Goal: Task Accomplishment & Management: Manage account settings

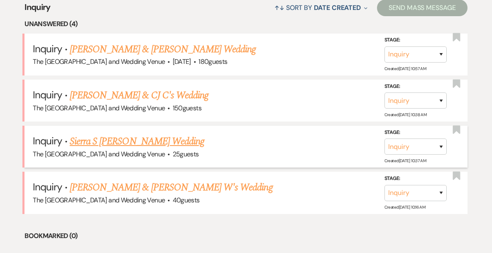
click at [135, 142] on link "Sierra S [PERSON_NAME] Wedding" at bounding box center [137, 141] width 135 height 15
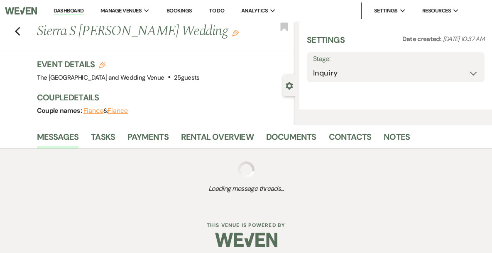
select select "4"
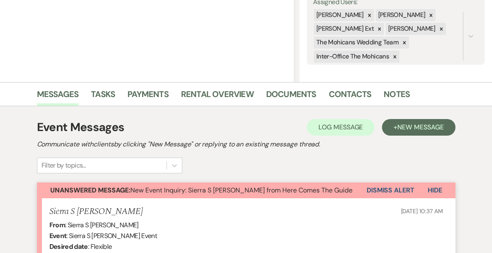
scroll to position [149, 0]
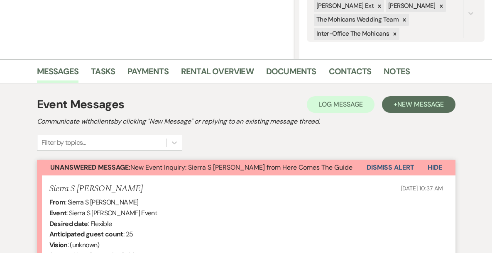
click at [379, 168] on button "Dismiss Alert" at bounding box center [391, 168] width 48 height 16
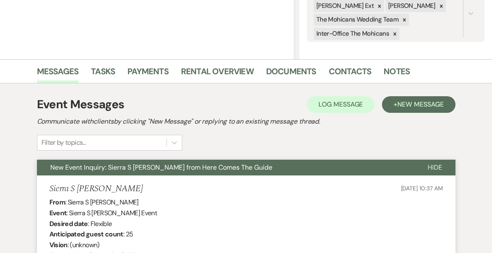
scroll to position [0, 0]
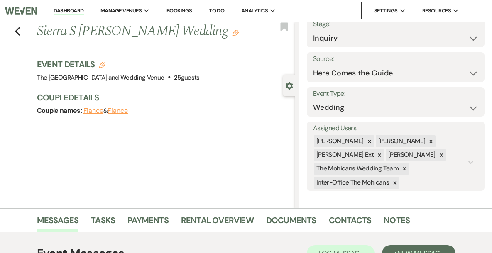
click at [84, 13] on link "Dashboard" at bounding box center [69, 11] width 30 height 8
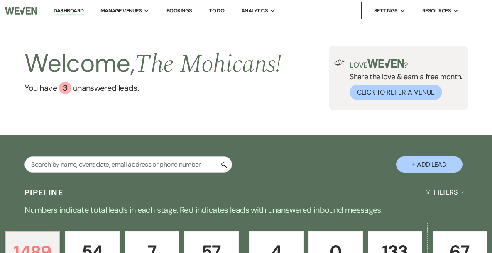
scroll to position [366, 0]
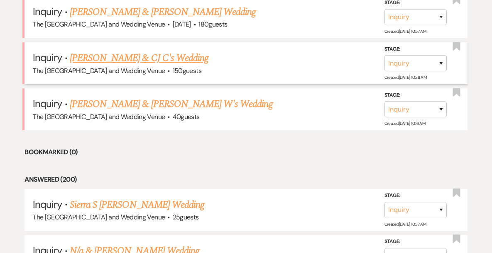
click at [141, 56] on link "[PERSON_NAME] & CJ C's Wedding" at bounding box center [139, 58] width 139 height 15
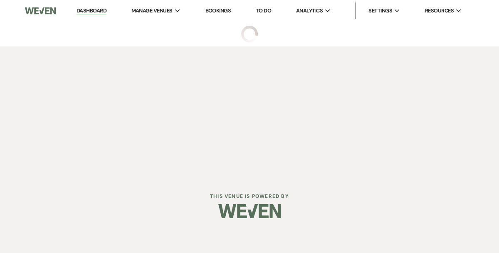
select select "17"
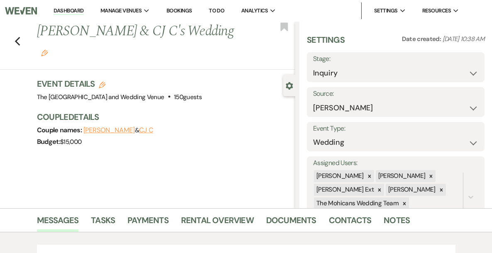
click at [84, 12] on link "Dashboard" at bounding box center [69, 11] width 30 height 8
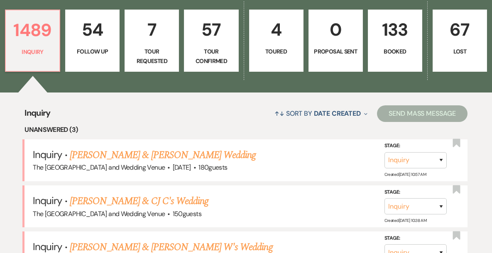
scroll to position [224, 0]
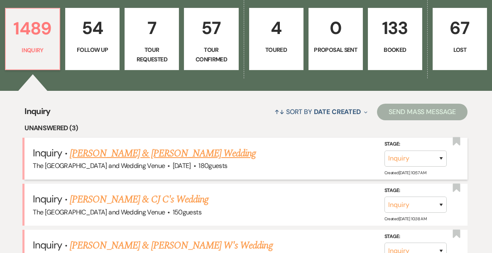
click at [133, 156] on link "[PERSON_NAME] & [PERSON_NAME] Wedding" at bounding box center [163, 153] width 186 height 15
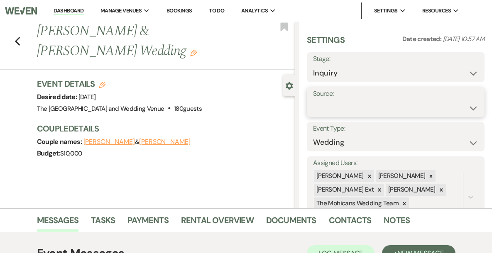
click at [376, 106] on select "Weven Venue Website Instagram Facebook Pinterest Google The Knot Wedding Wire H…" at bounding box center [395, 108] width 165 height 16
select select "5"
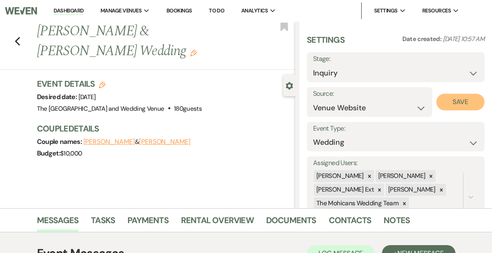
click at [461, 96] on button "Save" at bounding box center [461, 102] width 49 height 17
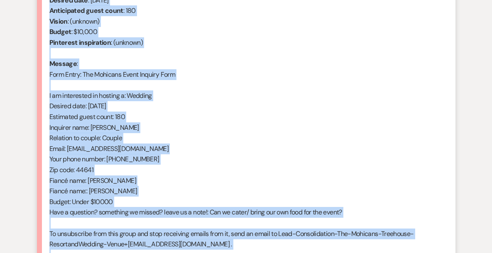
scroll to position [442, 0]
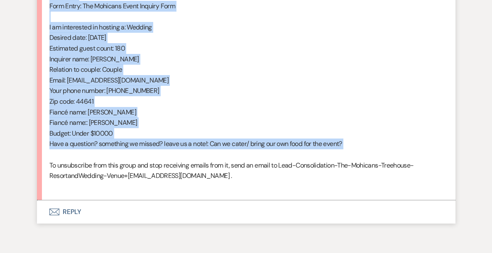
drag, startPoint x: 49, startPoint y: 100, endPoint x: 164, endPoint y: 158, distance: 129.3
click at [164, 158] on li "[PERSON_NAME] [DATE] 10:57 AM From : [PERSON_NAME] (Client) Event : [PERSON_NAM…" at bounding box center [246, 42] width 419 height 318
copy div "From : [PERSON_NAME] (Client) Event : [PERSON_NAME] & [PERSON_NAME] Event Desir…"
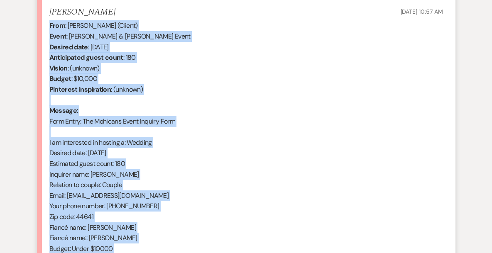
scroll to position [193, 0]
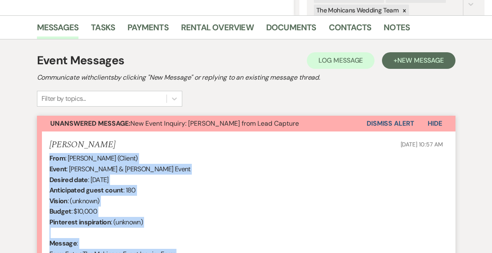
click at [383, 121] on button "Dismiss Alert" at bounding box center [391, 124] width 48 height 16
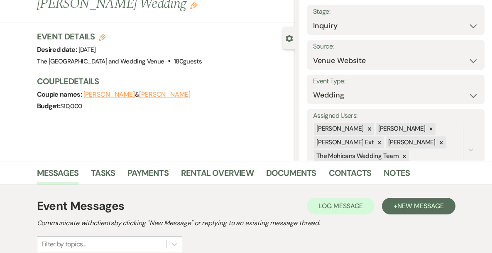
scroll to position [0, 0]
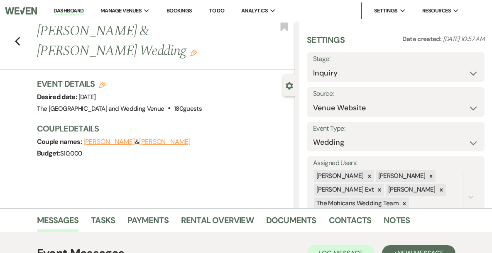
click at [79, 10] on link "Dashboard" at bounding box center [69, 11] width 30 height 8
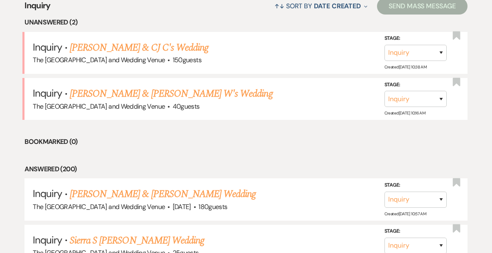
scroll to position [343, 0]
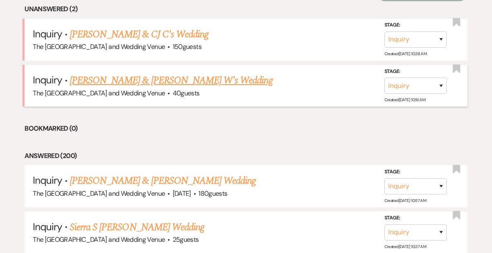
click at [146, 83] on link "[PERSON_NAME] & [PERSON_NAME] W's Wedding" at bounding box center [171, 80] width 203 height 15
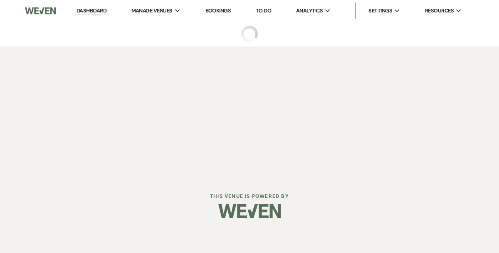
select select "17"
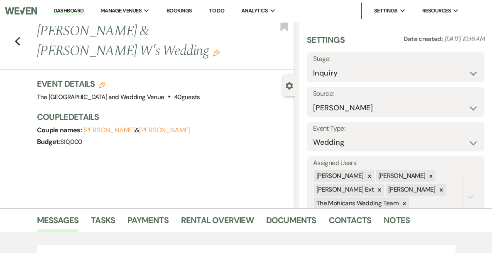
scroll to position [35, 0]
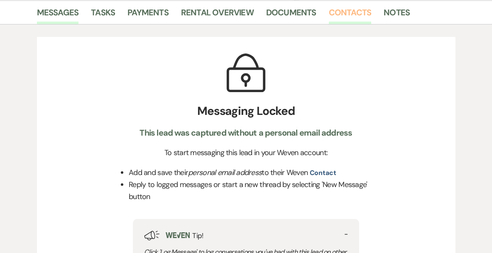
click at [353, 12] on link "Contacts" at bounding box center [350, 15] width 43 height 18
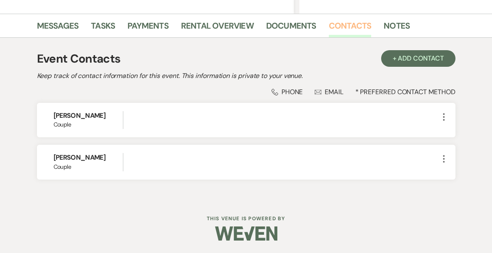
scroll to position [195, 0]
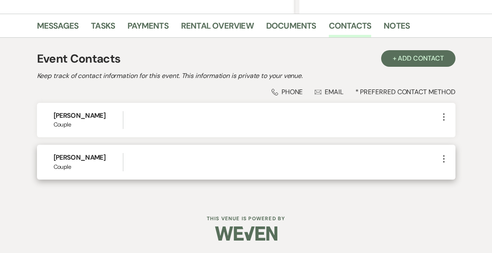
click at [446, 158] on icon "More" at bounding box center [444, 159] width 10 height 10
click at [447, 178] on button "Pencil Edit" at bounding box center [463, 175] width 49 height 14
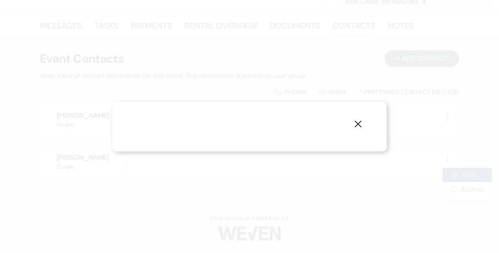
select select "1"
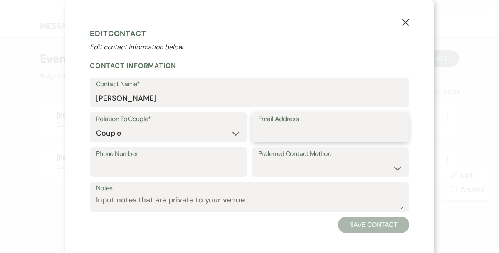
click at [337, 129] on input "Email Address" at bounding box center [330, 133] width 145 height 16
paste input "[EMAIL_ADDRESS][DOMAIN_NAME]"
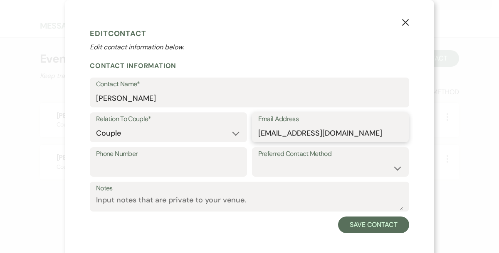
type input "[EMAIL_ADDRESS][DOMAIN_NAME]"
click at [209, 164] on input "Phone Number" at bounding box center [168, 168] width 145 height 16
paste input "[PHONE_NUMBER]"
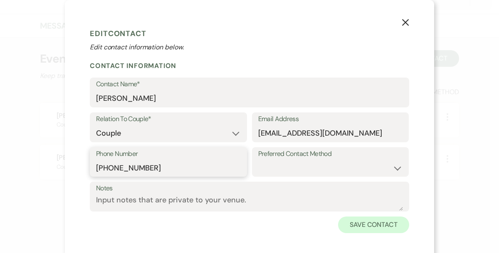
type input "[PHONE_NUMBER]"
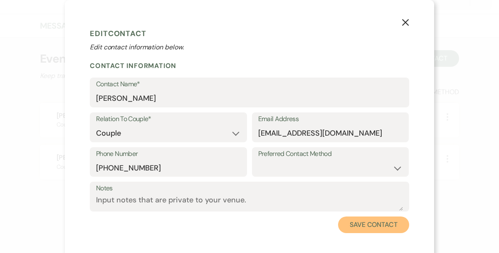
click at [363, 229] on button "Save Contact" at bounding box center [373, 225] width 71 height 17
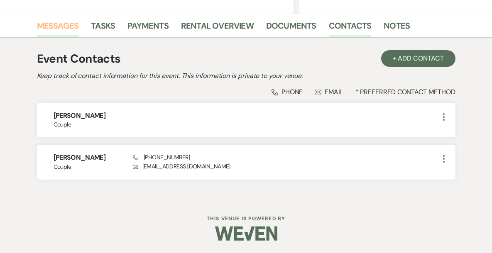
click at [68, 28] on link "Messages" at bounding box center [58, 28] width 42 height 18
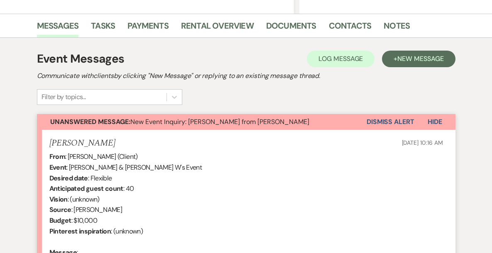
click at [376, 120] on button "Dismiss Alert" at bounding box center [391, 122] width 48 height 16
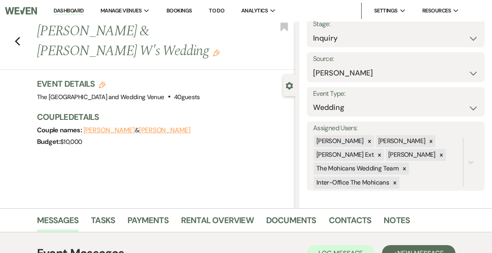
click at [84, 9] on link "Dashboard" at bounding box center [69, 11] width 30 height 8
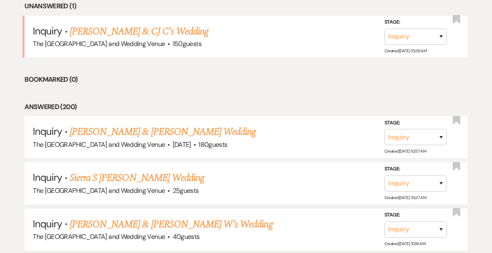
scroll to position [347, 0]
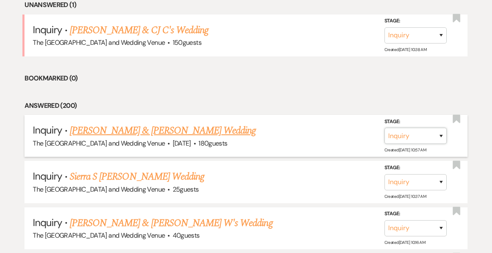
click at [426, 133] on select "Inquiry Follow Up Tour Requested Tour Confirmed Toured Proposal Sent Booked Lost" at bounding box center [416, 136] width 62 height 16
select select "9"
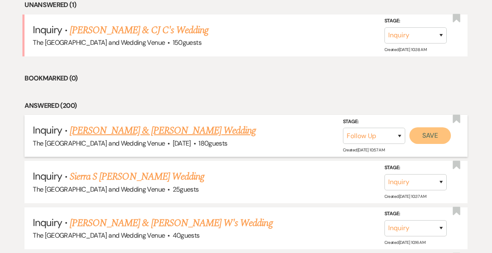
click at [434, 138] on button "Save" at bounding box center [431, 136] width 42 height 17
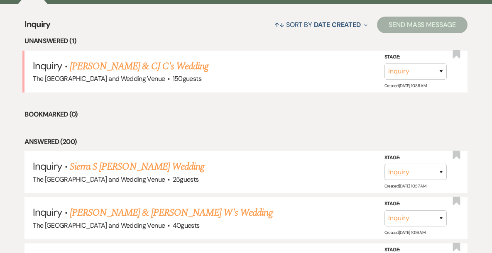
scroll to position [241, 0]
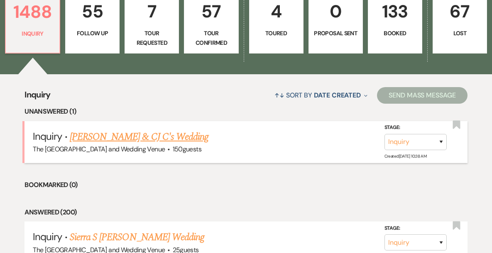
click at [169, 129] on li "Inquiry · Kaylee R & [PERSON_NAME] C's Wedding The [GEOGRAPHIC_DATA] and Weddin…" at bounding box center [246, 142] width 443 height 42
click at [154, 138] on link "[PERSON_NAME] & CJ C's Wedding" at bounding box center [139, 137] width 139 height 15
select select "17"
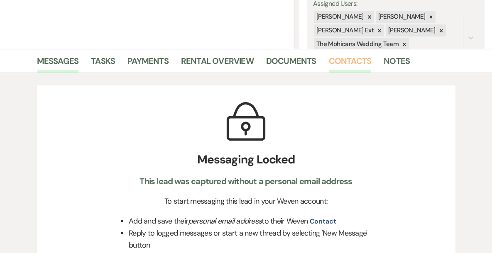
click at [356, 61] on link "Contacts" at bounding box center [350, 63] width 43 height 18
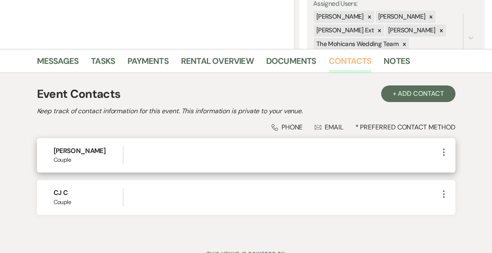
scroll to position [195, 0]
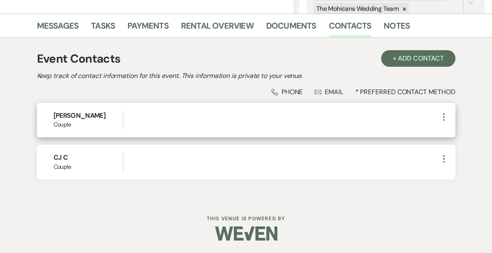
click at [446, 118] on icon "More" at bounding box center [444, 117] width 10 height 10
click at [452, 138] on button "Pencil Edit" at bounding box center [463, 133] width 49 height 14
select select "1"
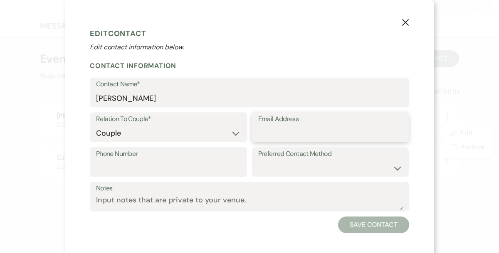
click at [341, 134] on input "Email Address" at bounding box center [330, 133] width 145 height 16
paste input "[EMAIL_ADDRESS][DOMAIN_NAME]"
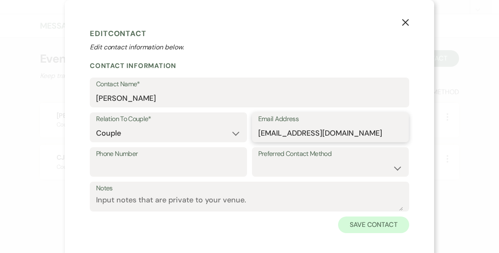
type input "[EMAIL_ADDRESS][DOMAIN_NAME]"
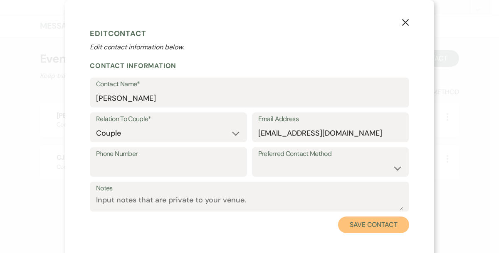
click at [359, 222] on button "Save Contact" at bounding box center [373, 225] width 71 height 17
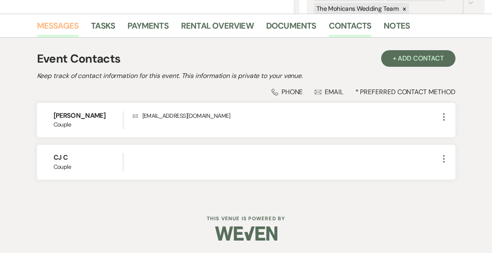
click at [48, 27] on link "Messages" at bounding box center [58, 28] width 42 height 18
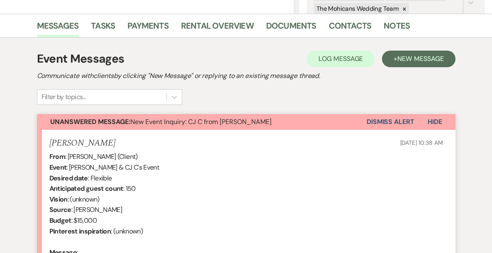
click at [384, 124] on button "Dismiss Alert" at bounding box center [391, 122] width 48 height 16
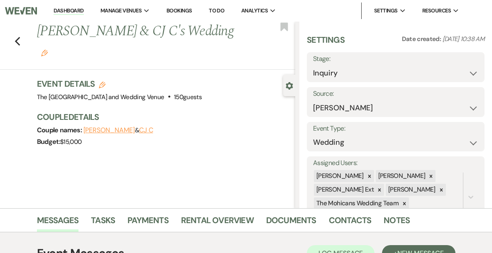
click at [84, 10] on link "Dashboard" at bounding box center [69, 11] width 30 height 8
